Goal: Task Accomplishment & Management: Manage account settings

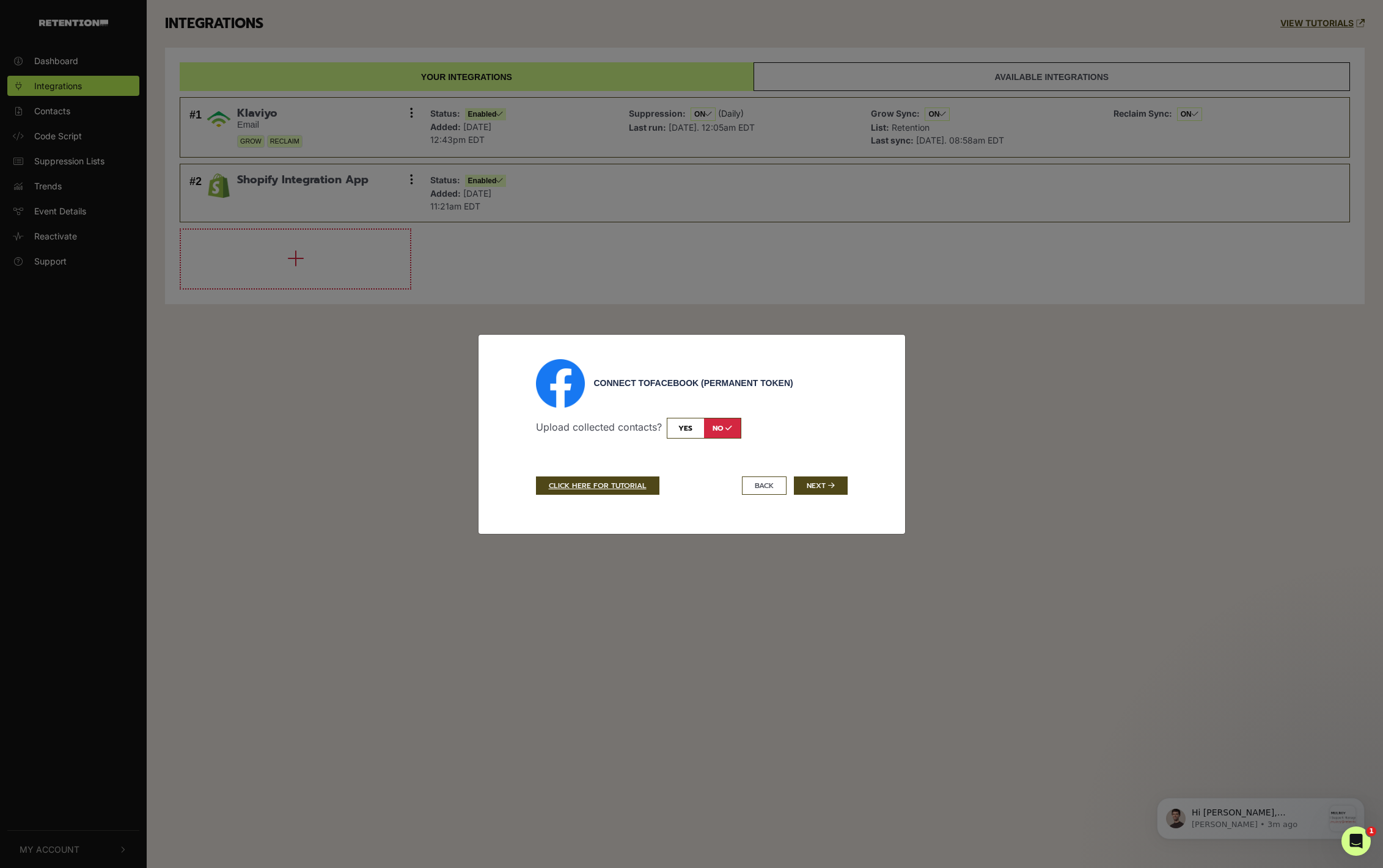
click at [689, 431] on input "checkbox" at bounding box center [704, 428] width 75 height 21
checkbox input "true"
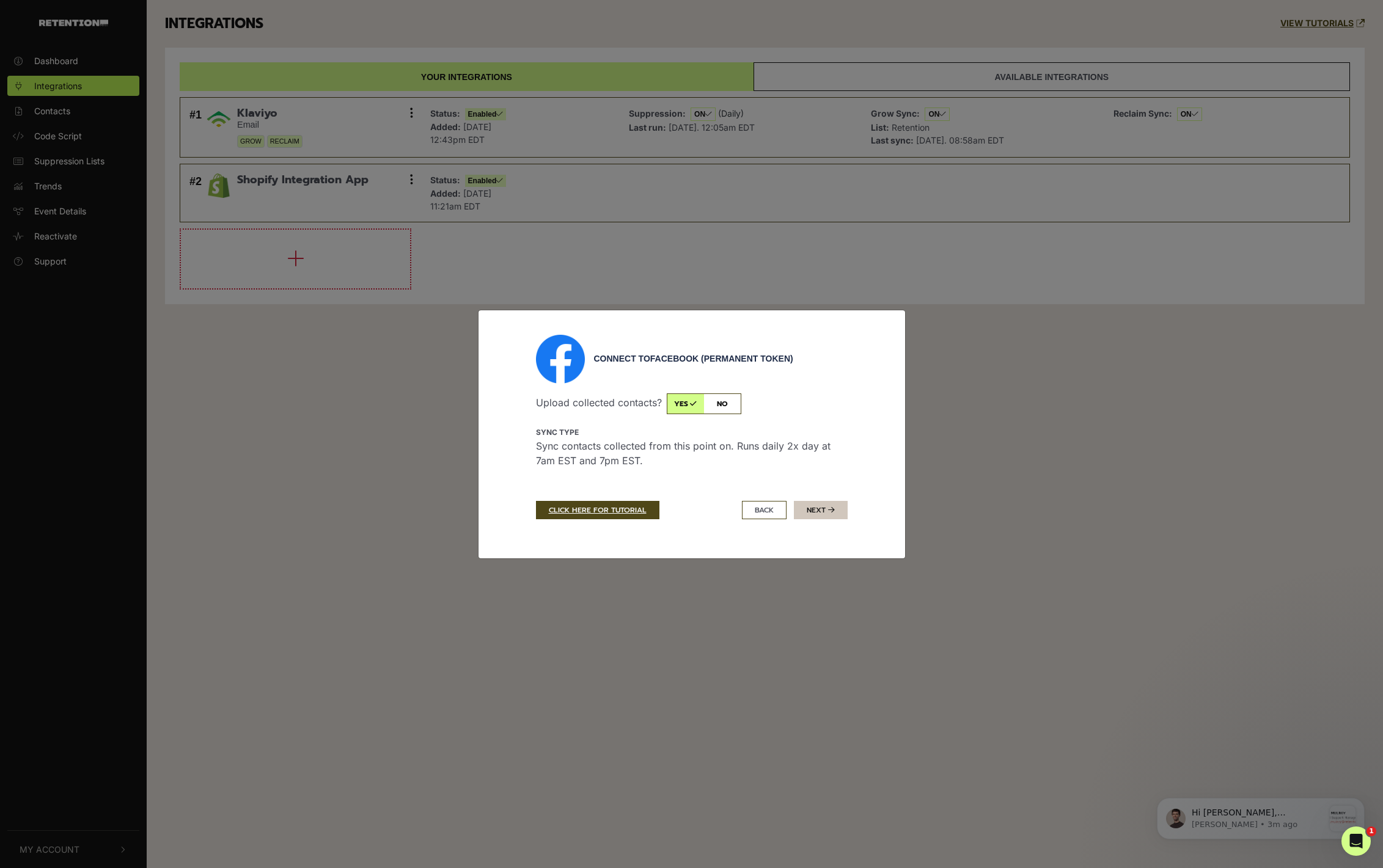
click at [816, 510] on button "Next" at bounding box center [821, 510] width 54 height 18
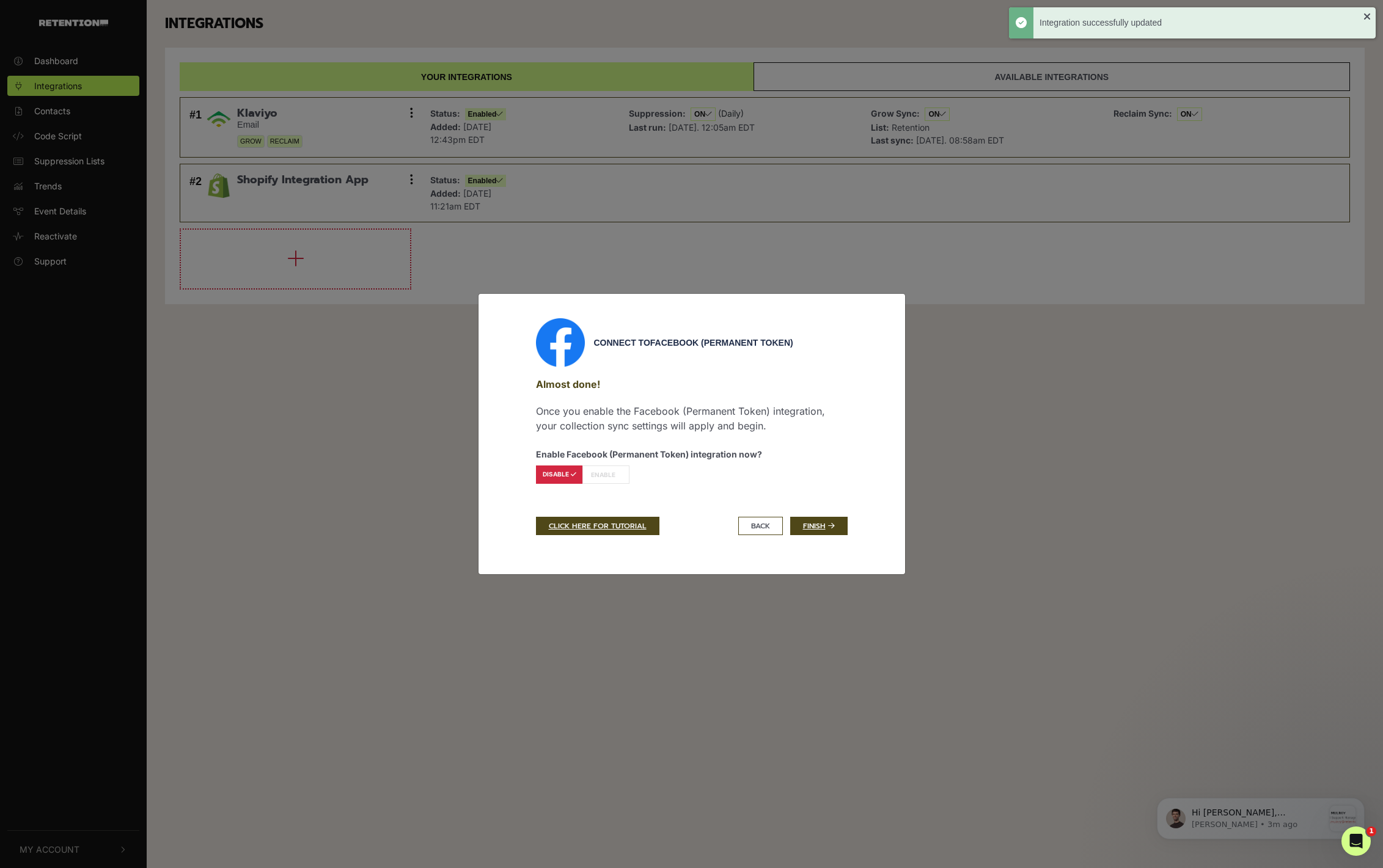
click at [625, 477] on label "ENABLE" at bounding box center [605, 474] width 47 height 18
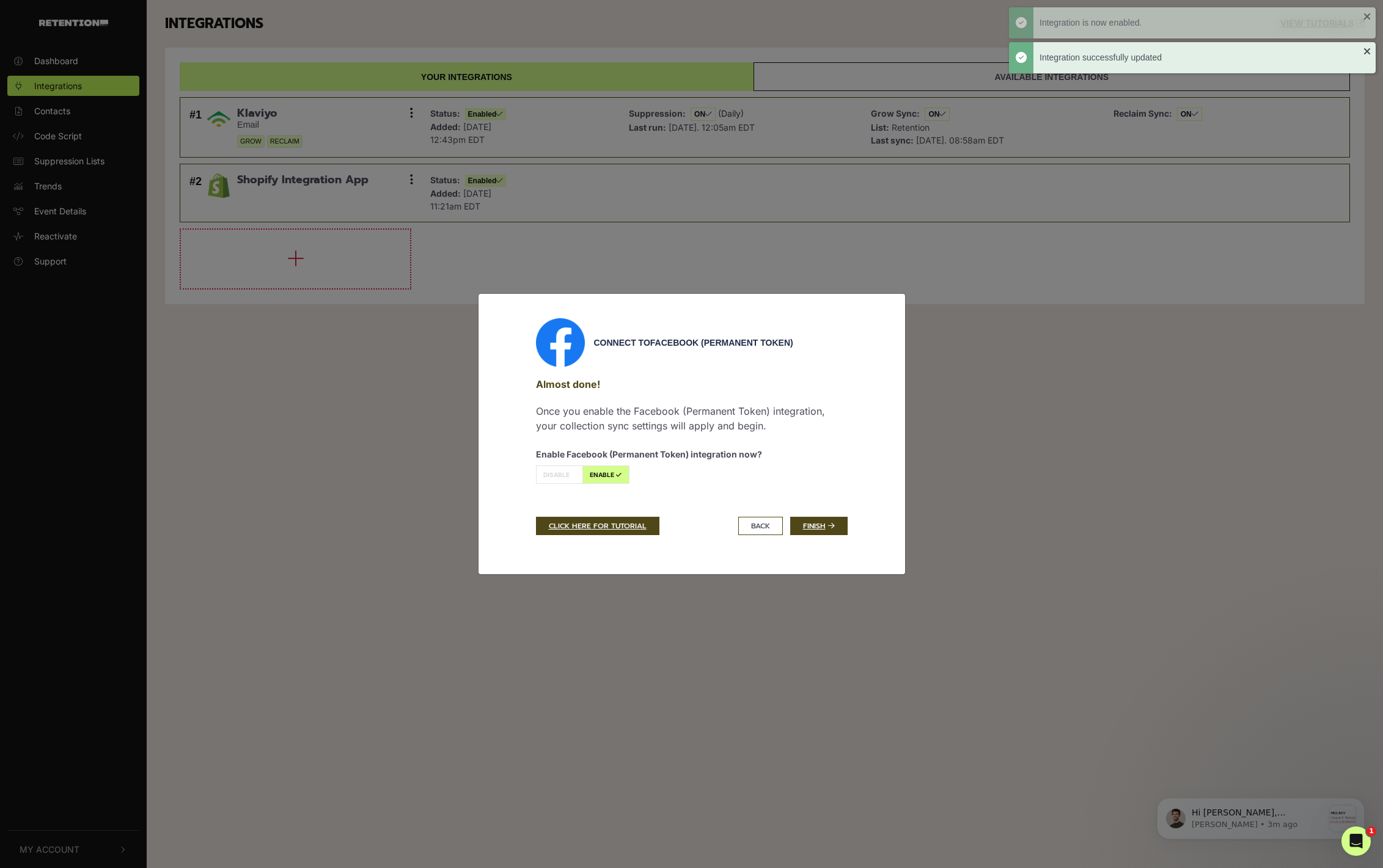
click at [607, 476] on label "ENABLE" at bounding box center [605, 474] width 47 height 18
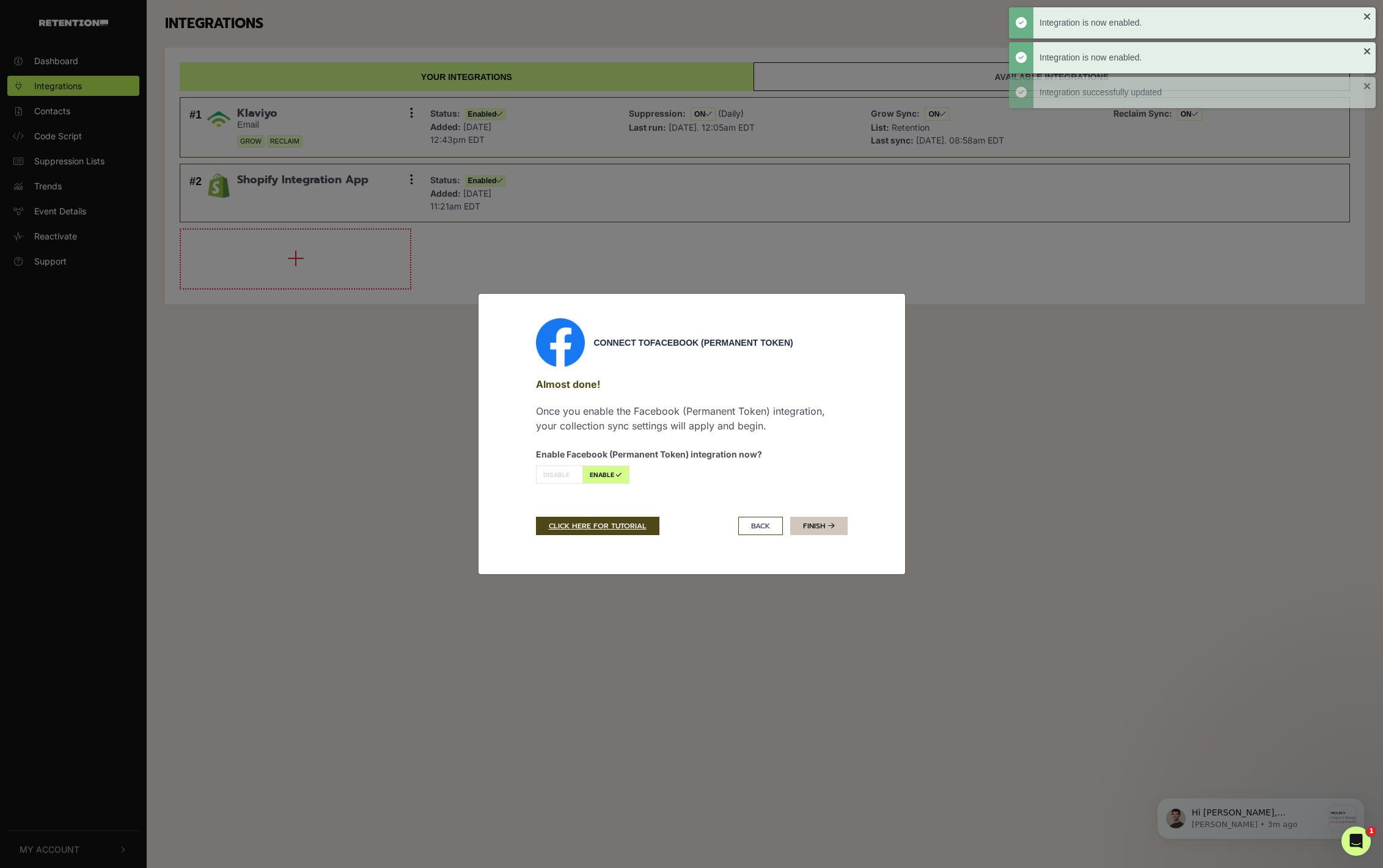
click at [821, 525] on link "Finish" at bounding box center [819, 526] width 57 height 18
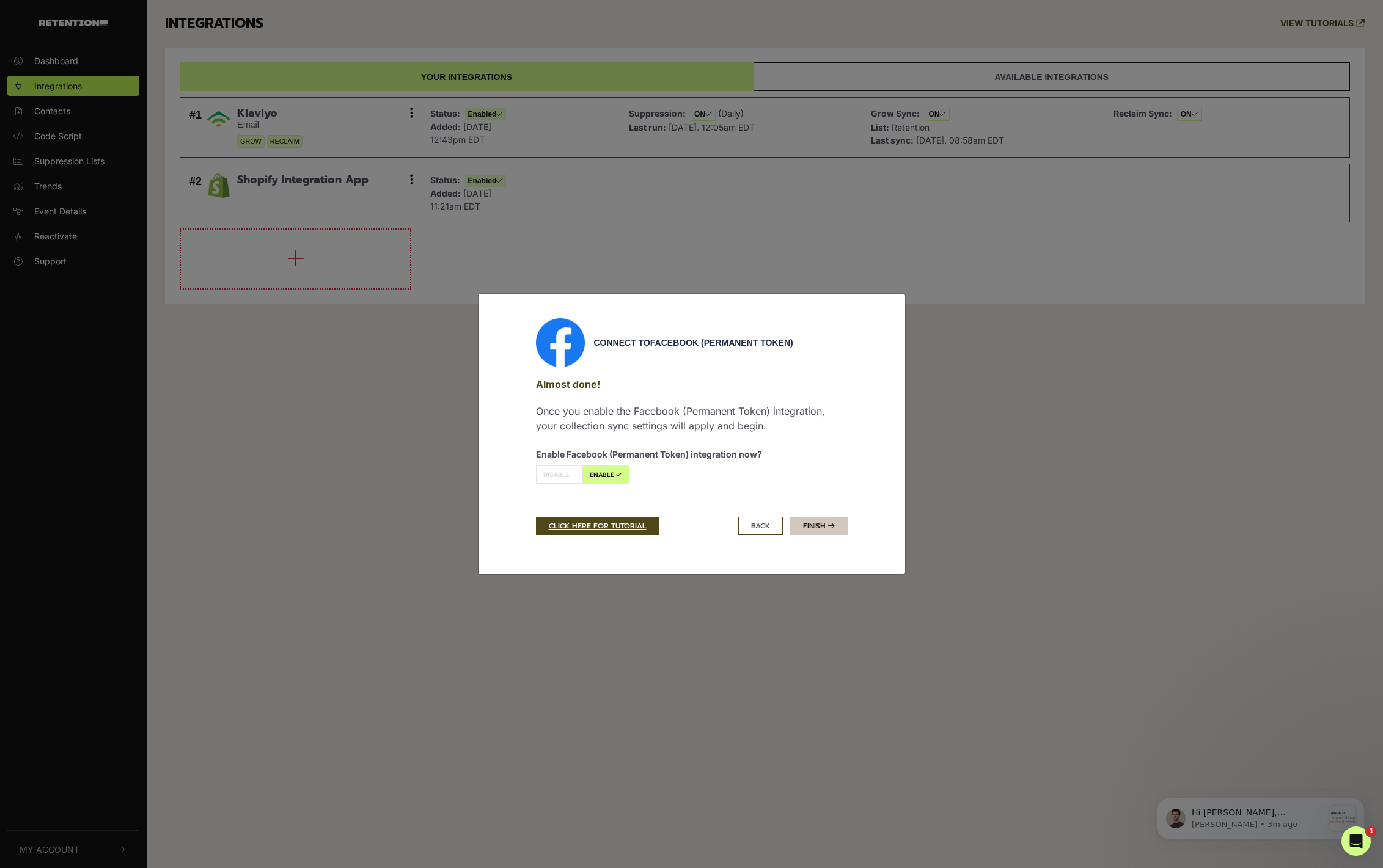
click at [808, 525] on link "Finish" at bounding box center [819, 526] width 57 height 18
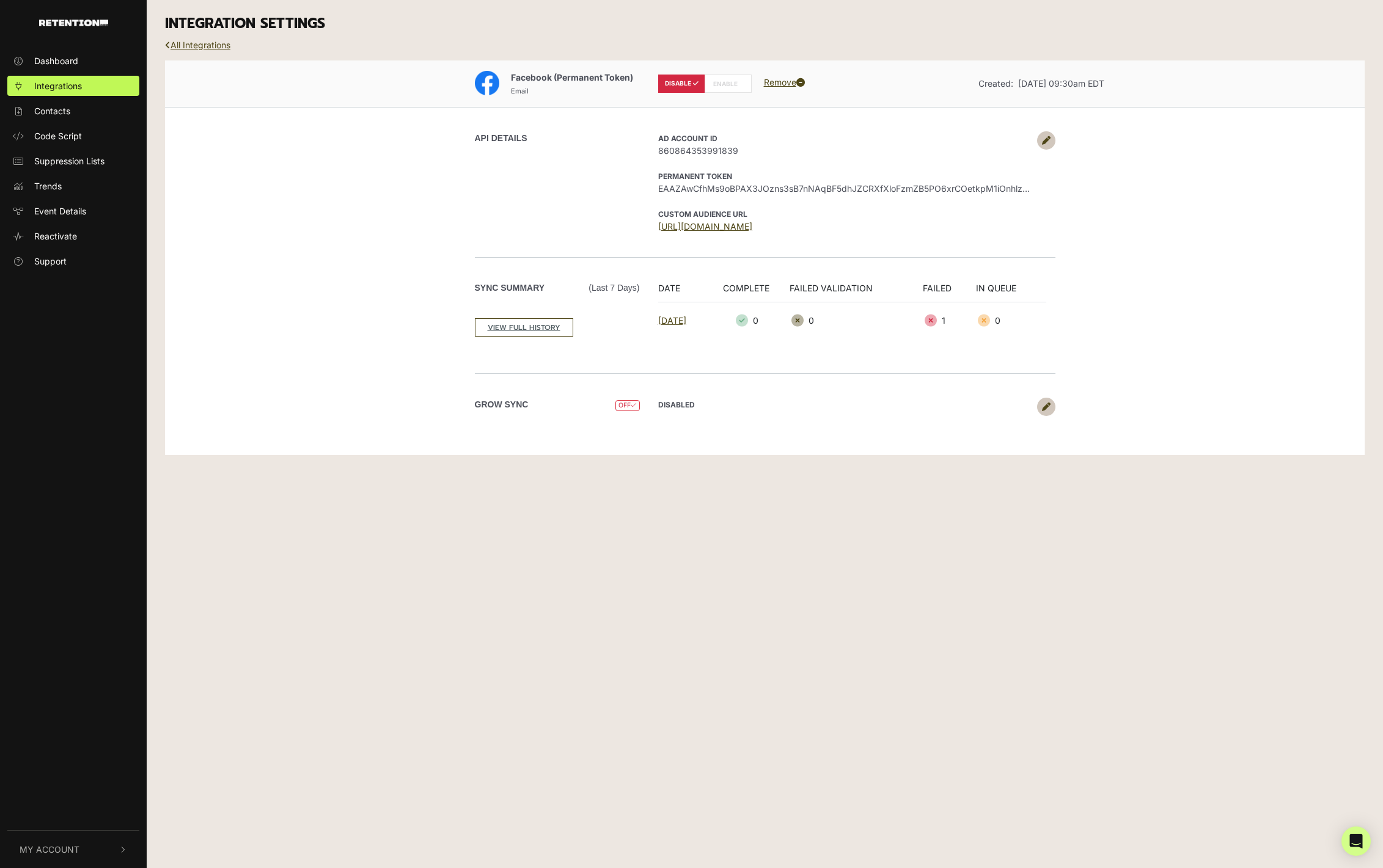
click at [715, 80] on label "ENABLE" at bounding box center [728, 83] width 47 height 18
radio input "false"
radio input "true"
click at [86, 167] on span "Suppression Lists" at bounding box center [70, 161] width 71 height 12
